Goal: Task Accomplishment & Management: Manage account settings

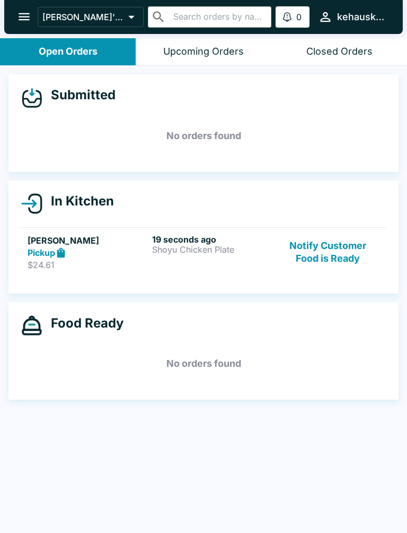
scroll to position [2, 0]
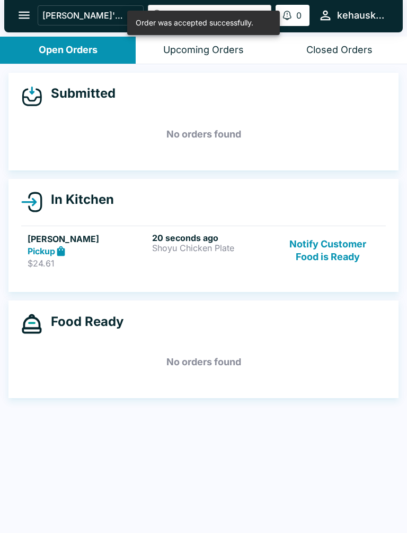
click at [179, 272] on link "[PERSON_NAME] Pickup $24.61 20 seconds ago Shoyu Chicken Plate Notify Customer …" at bounding box center [203, 250] width 365 height 50
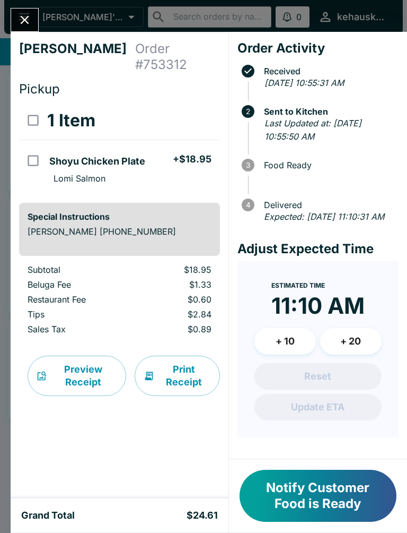
click at [19, 10] on button "Close" at bounding box center [24, 19] width 27 height 23
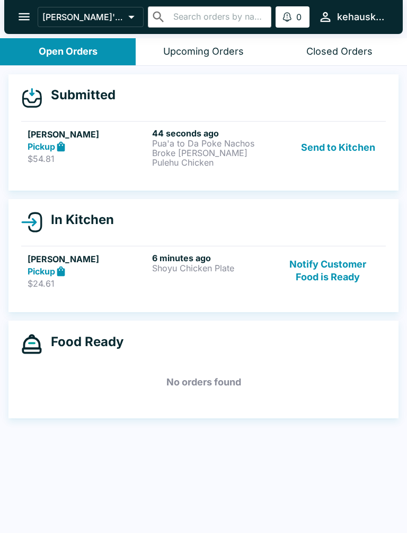
click at [328, 136] on button "Send to Kitchen" at bounding box center [338, 147] width 83 height 39
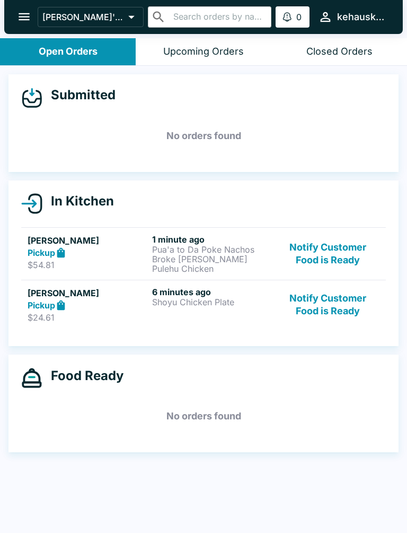
scroll to position [1, 0]
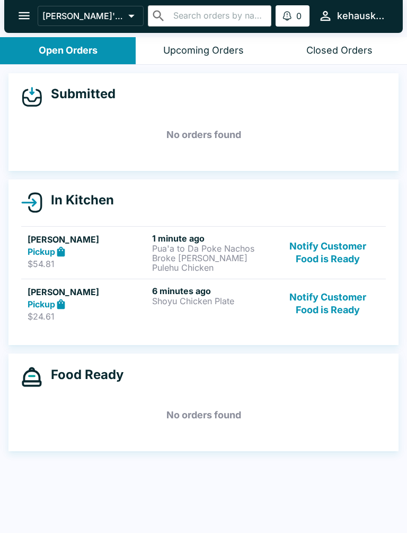
click at [324, 309] on button "Notify Customer Food is Ready" at bounding box center [328, 303] width 103 height 37
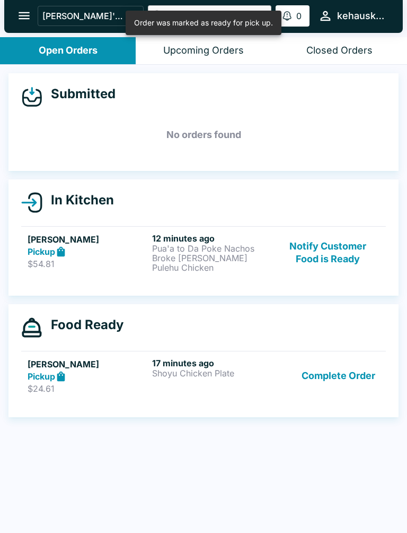
click at [340, 387] on button "Complete Order" at bounding box center [339, 376] width 82 height 37
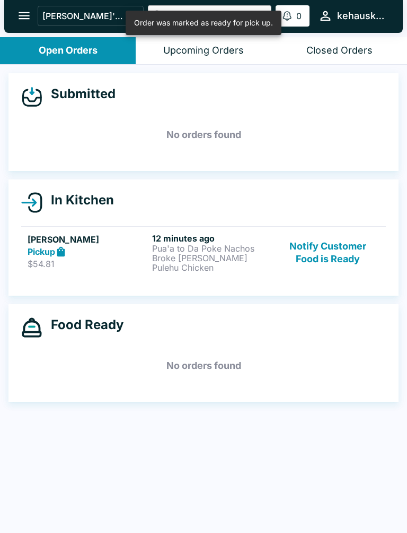
click at [339, 387] on div "Food Ready No orders found" at bounding box center [203, 353] width 390 height 98
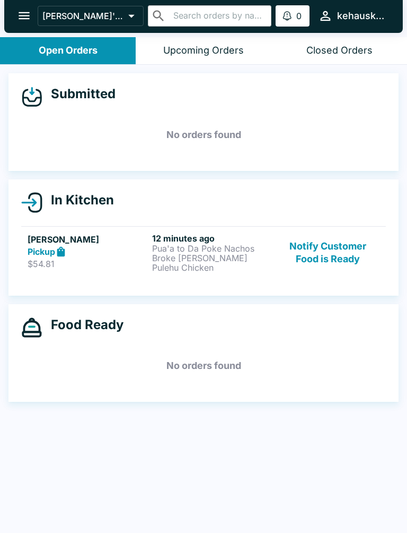
scroll to position [0, 0]
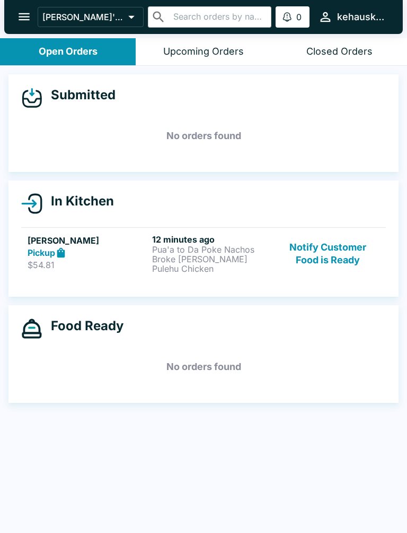
click at [355, 49] on div "Closed Orders" at bounding box center [340, 52] width 66 height 12
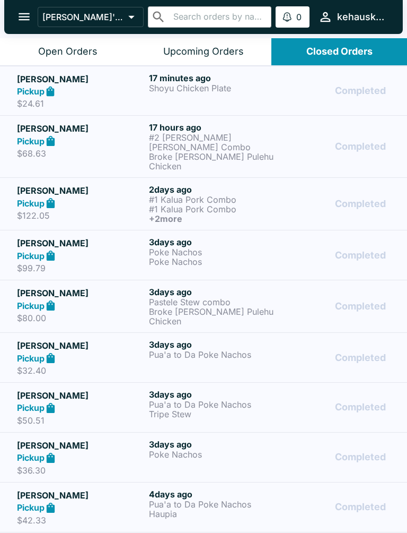
click at [49, 59] on button "Open Orders" at bounding box center [68, 51] width 136 height 27
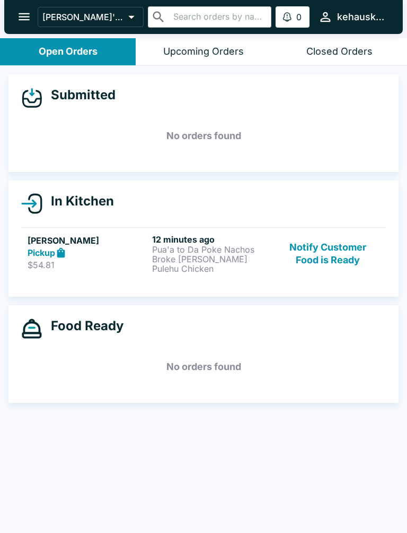
click at [193, 257] on p "Broke [PERSON_NAME] Pulehu Chicken" at bounding box center [212, 263] width 120 height 19
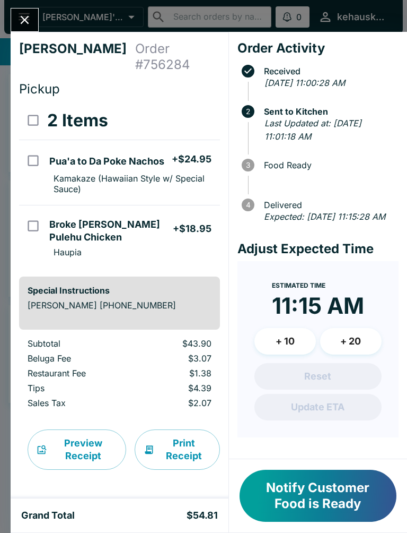
click at [31, 26] on icon "Close" at bounding box center [25, 20] width 14 height 14
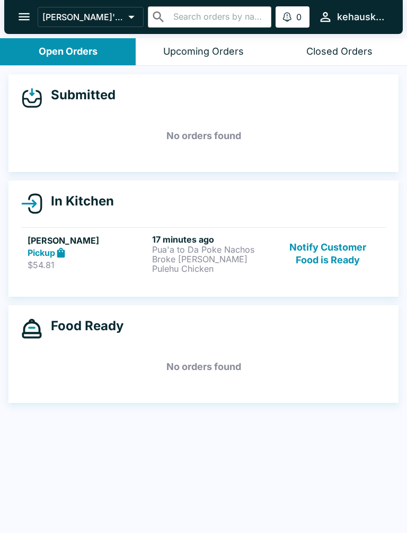
click at [332, 255] on button "Notify Customer Food is Ready" at bounding box center [328, 253] width 103 height 39
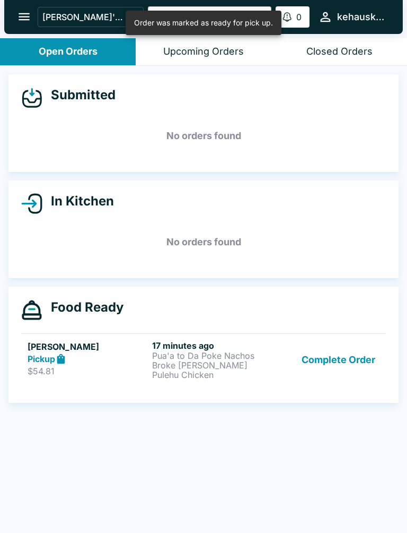
click at [340, 368] on button "Complete Order" at bounding box center [339, 359] width 82 height 39
